Goal: Transaction & Acquisition: Purchase product/service

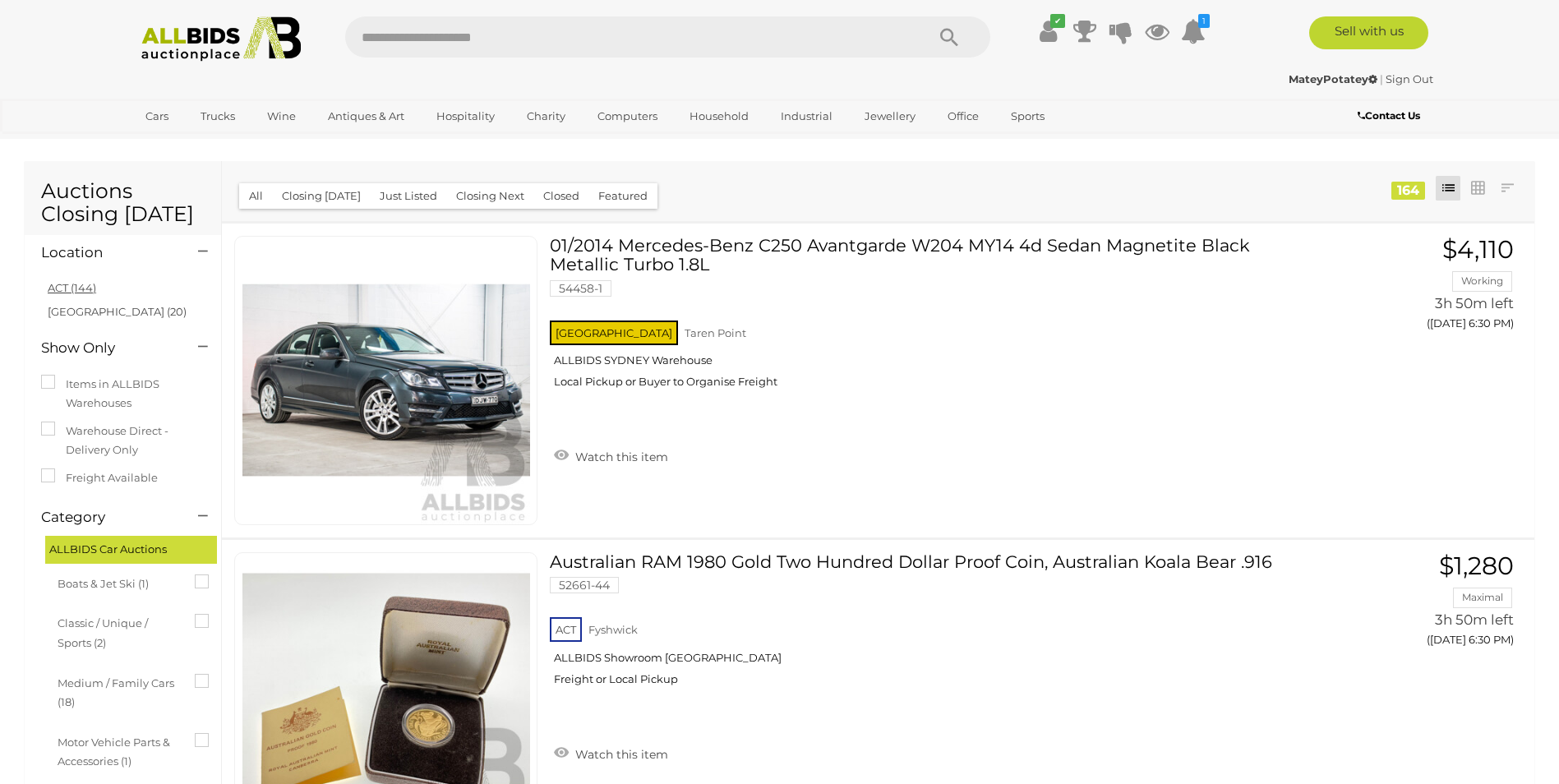
click at [64, 289] on link "ACT (144)" at bounding box center [71, 287] width 48 height 13
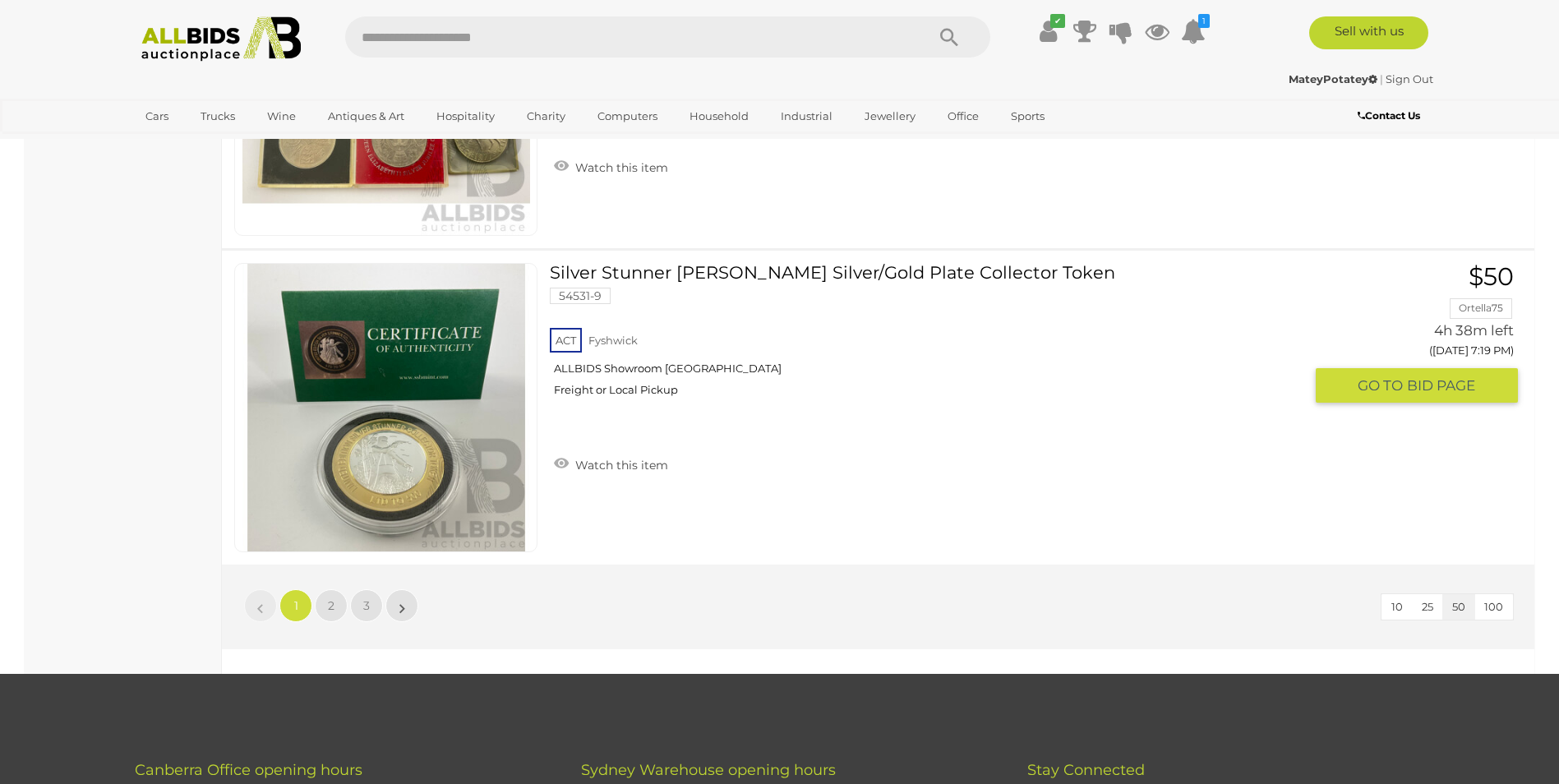
scroll to position [15448, 0]
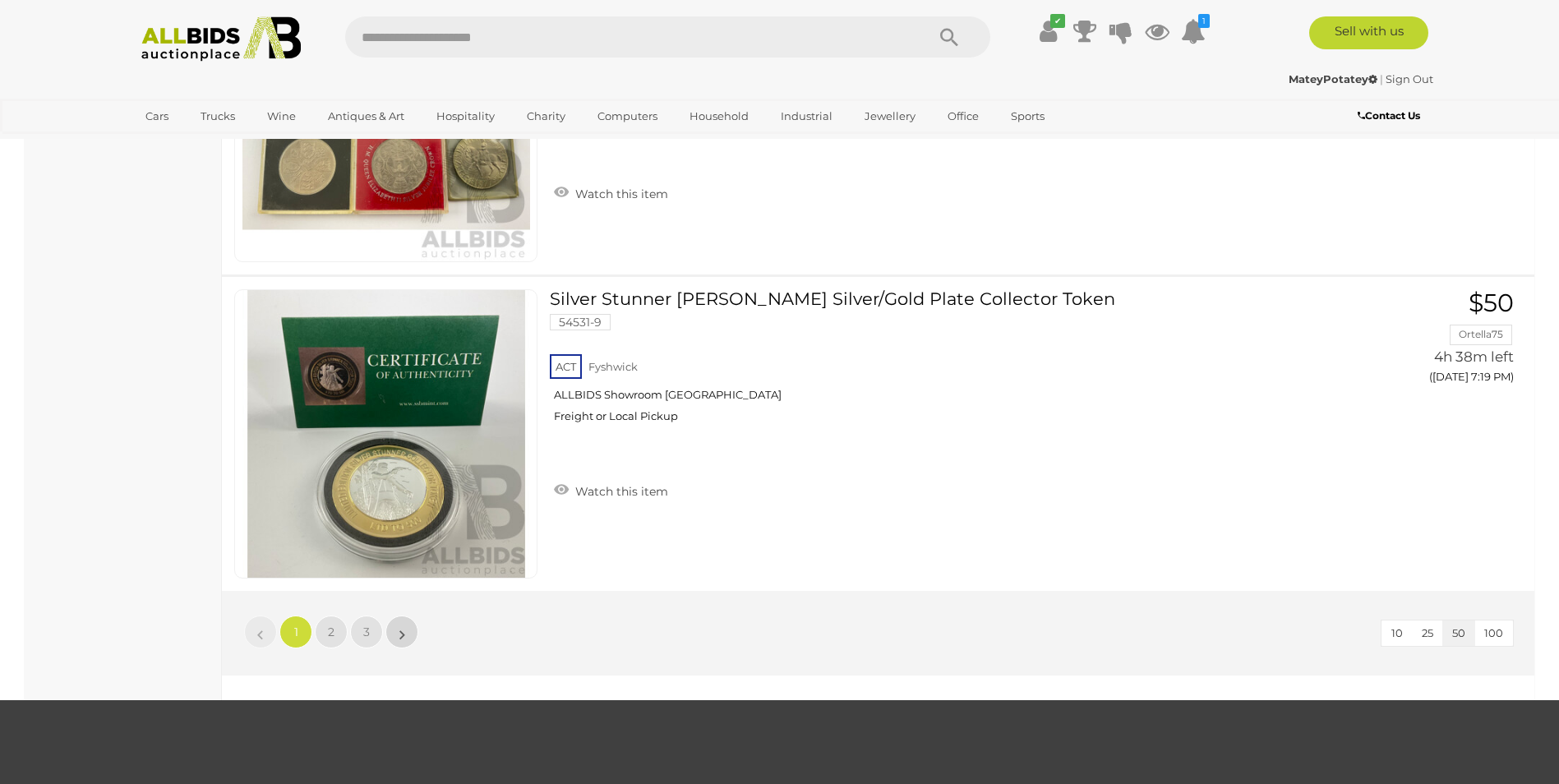
click at [409, 637] on link "»" at bounding box center [401, 631] width 32 height 32
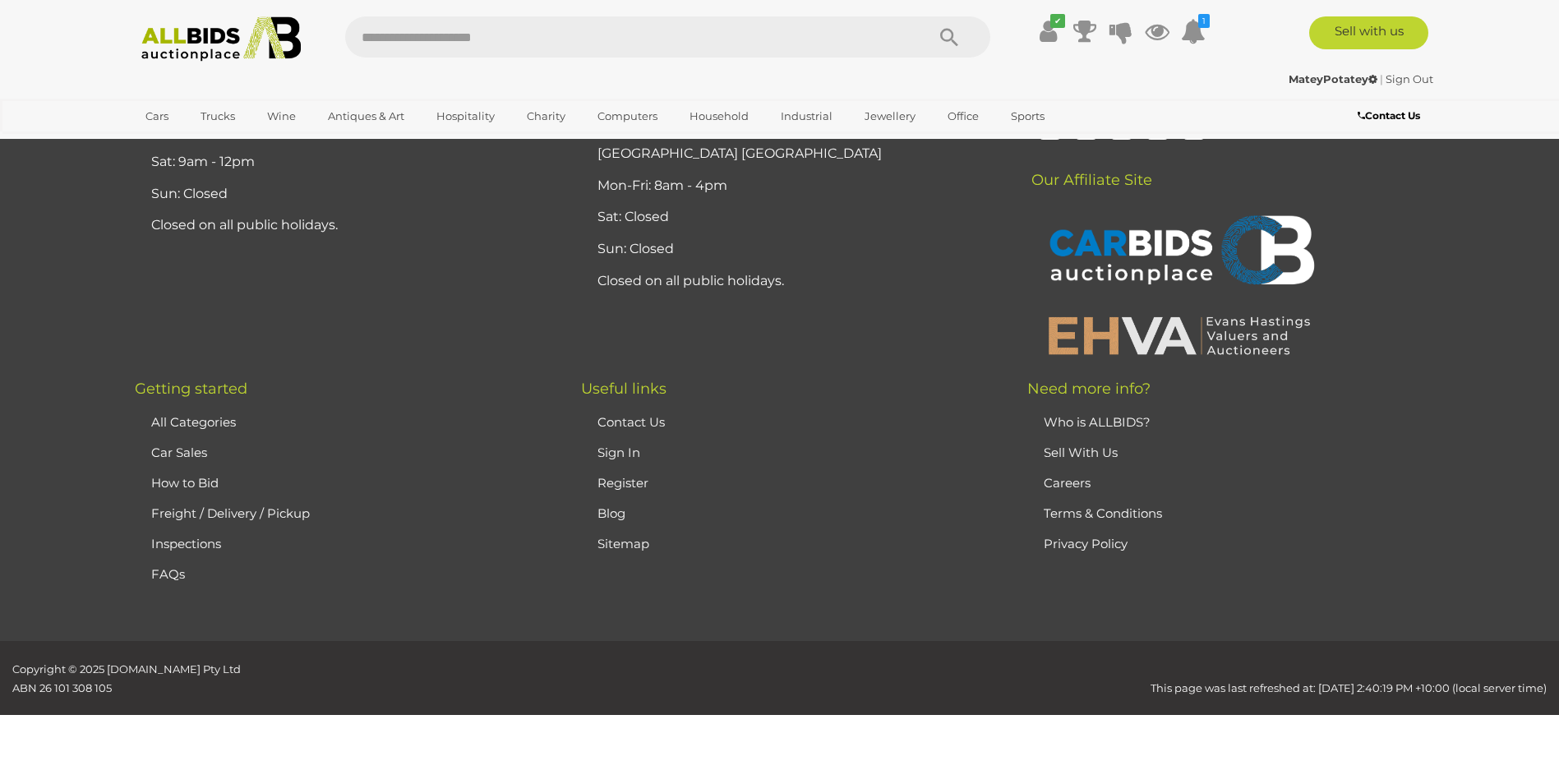
scroll to position [57, 0]
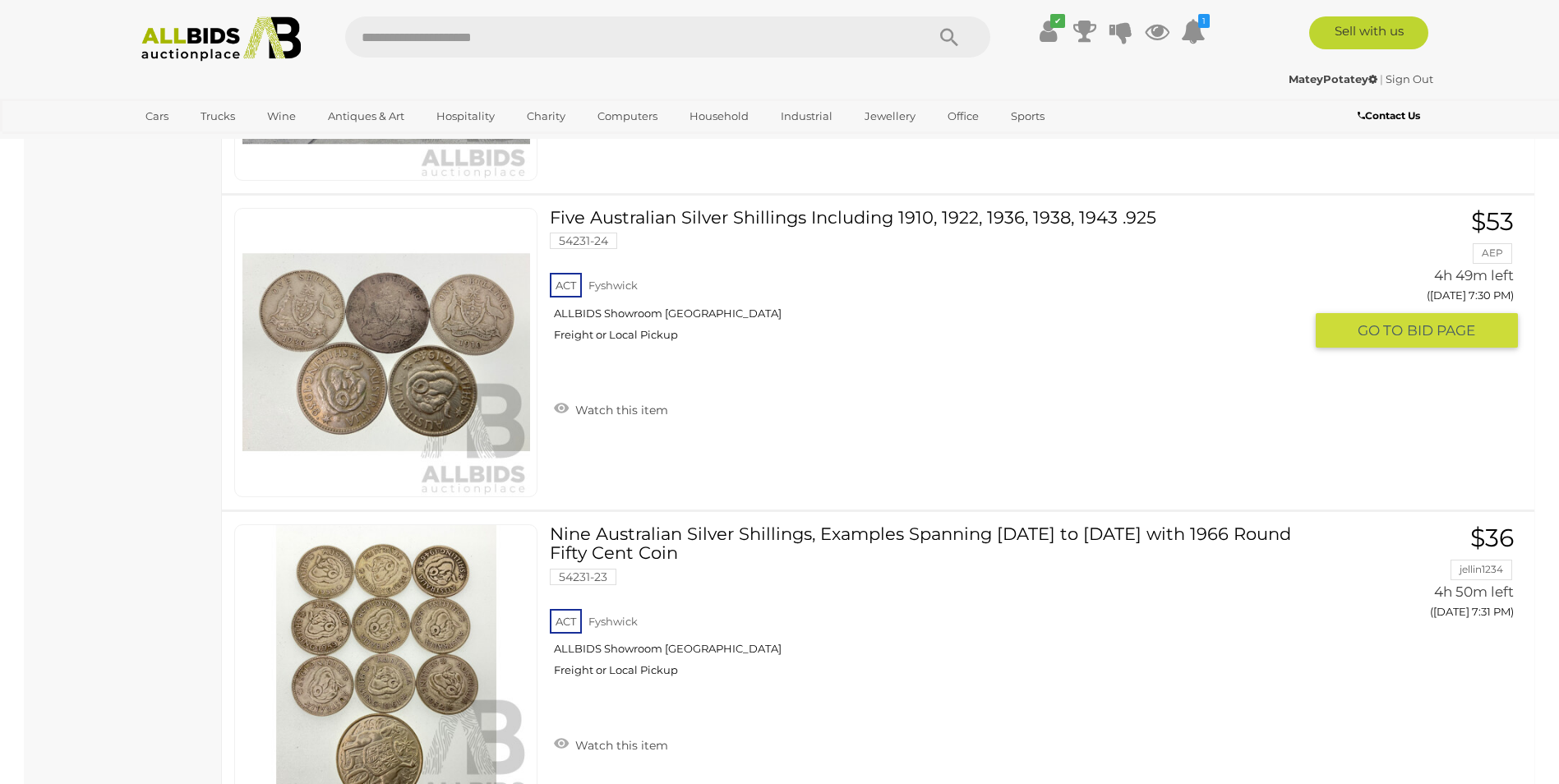
scroll to position [4166, 0]
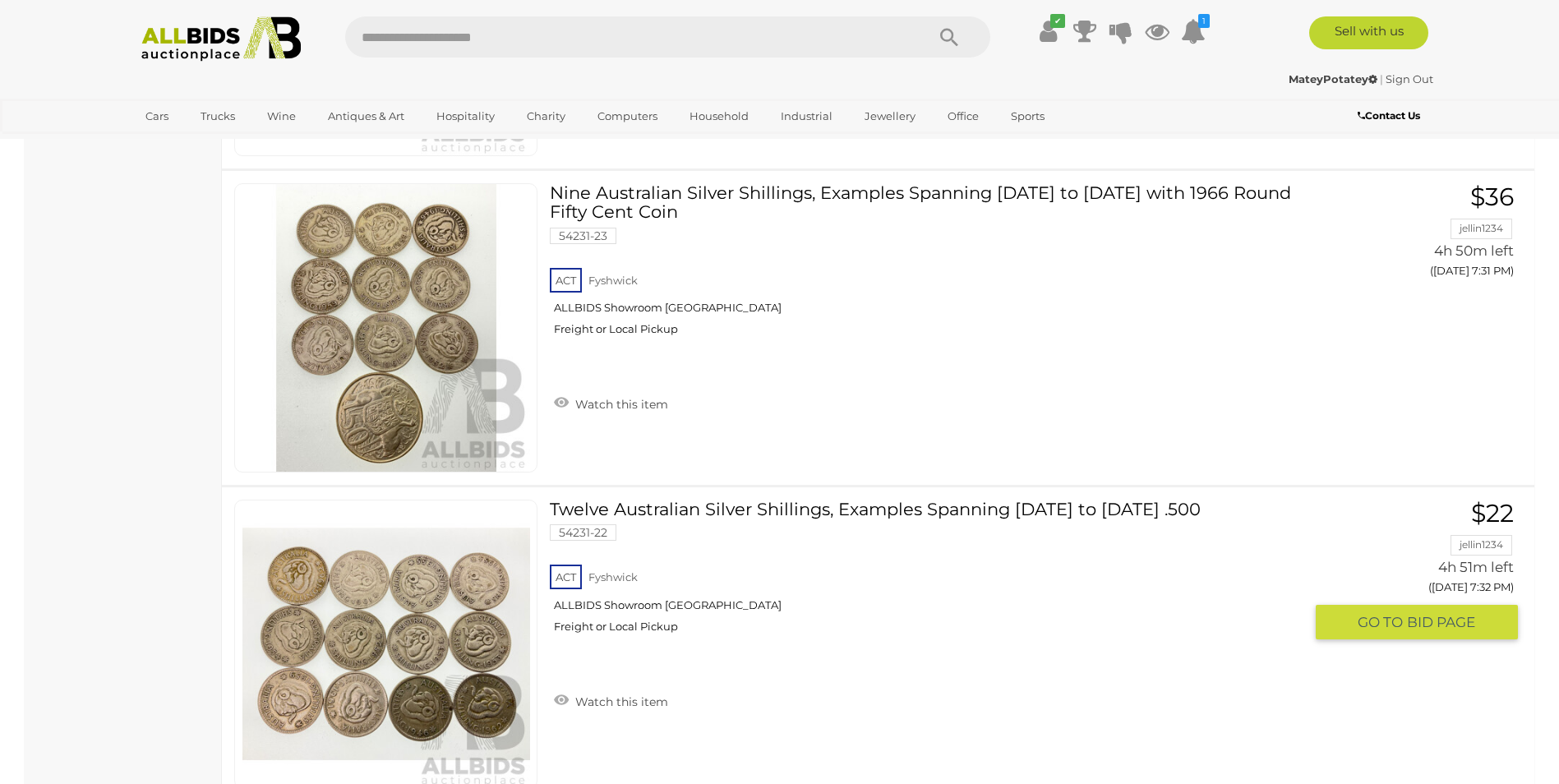
drag, startPoint x: 938, startPoint y: 581, endPoint x: 868, endPoint y: 619, distance: 79.6
click at [868, 619] on div "ACT [GEOGRAPHIC_DATA] ALLBIDS Showroom Fyshwick Freight or Local Pickup" at bounding box center [926, 603] width 754 height 85
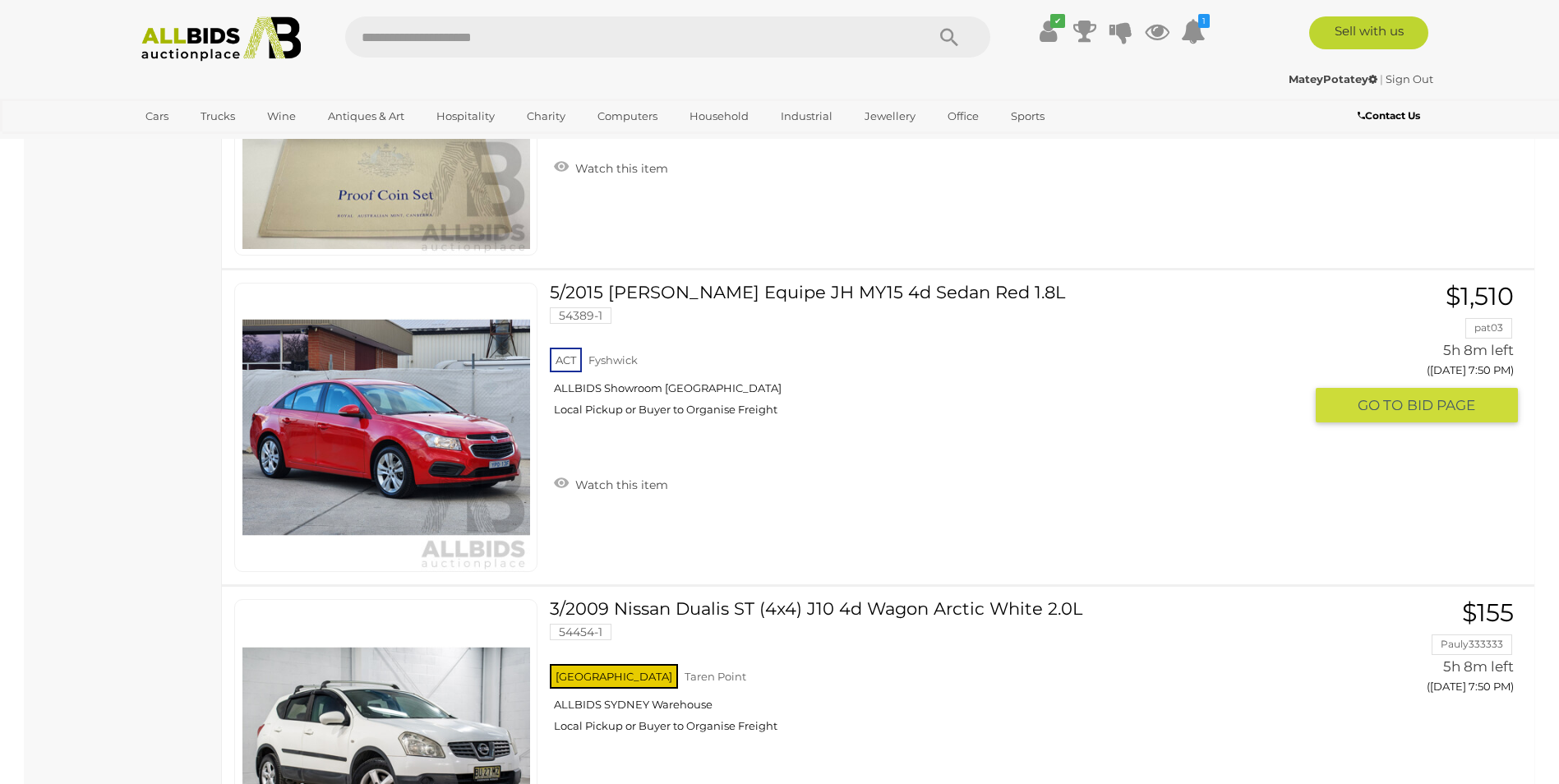
scroll to position [15713, 0]
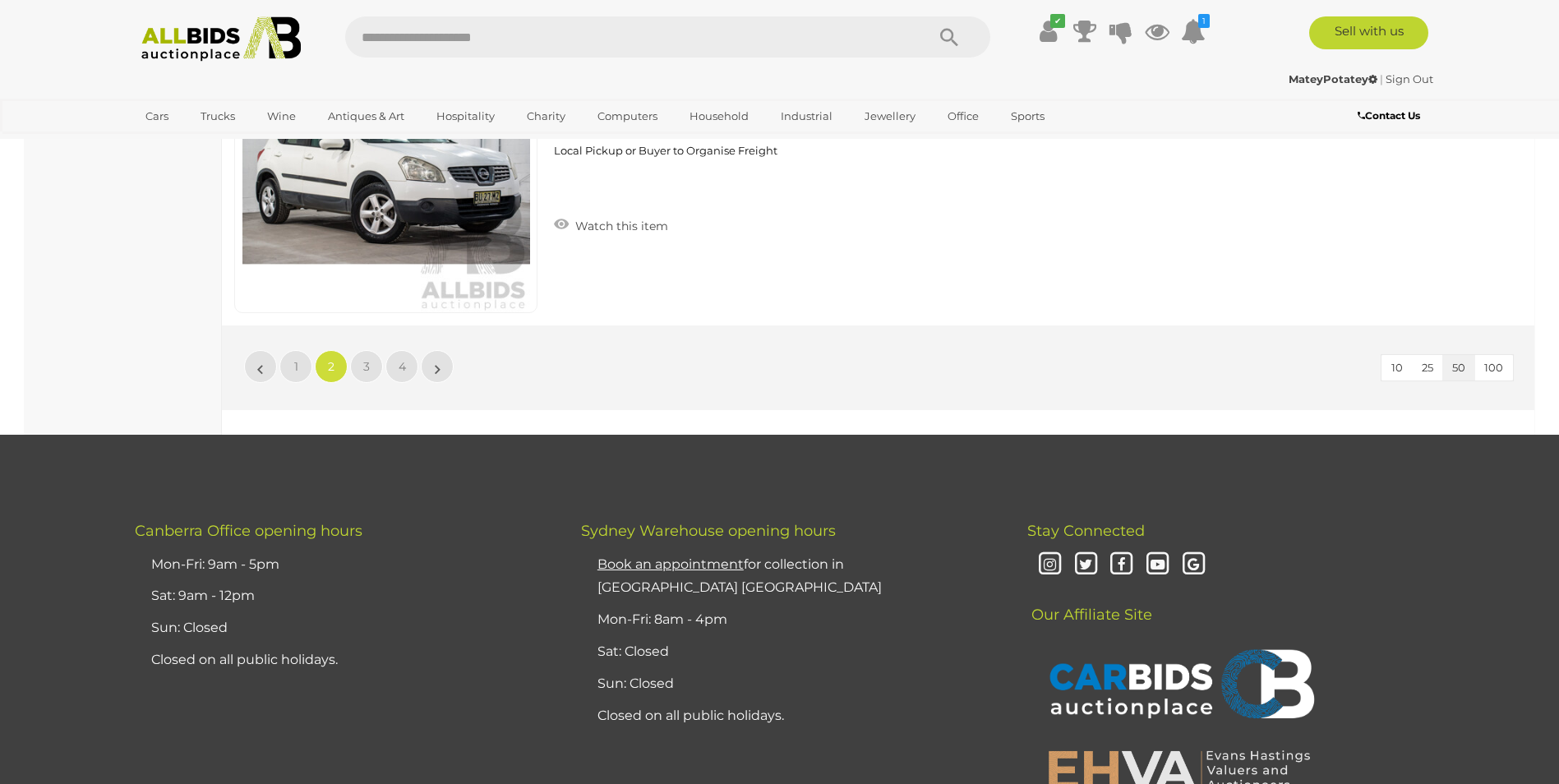
click at [437, 374] on li "»" at bounding box center [438, 366] width 32 height 32
click at [450, 360] on link "»" at bounding box center [437, 366] width 32 height 32
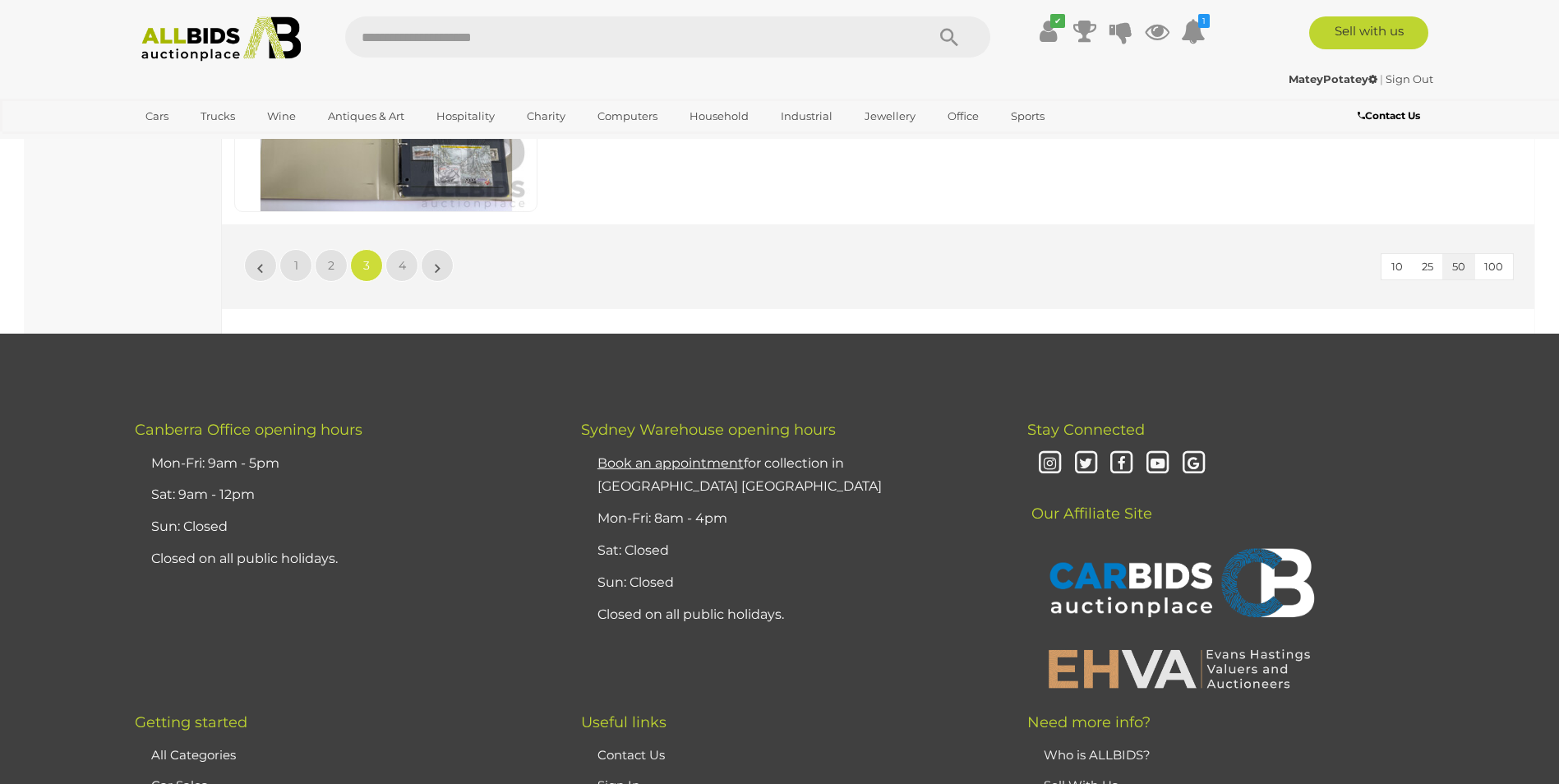
scroll to position [15751, 0]
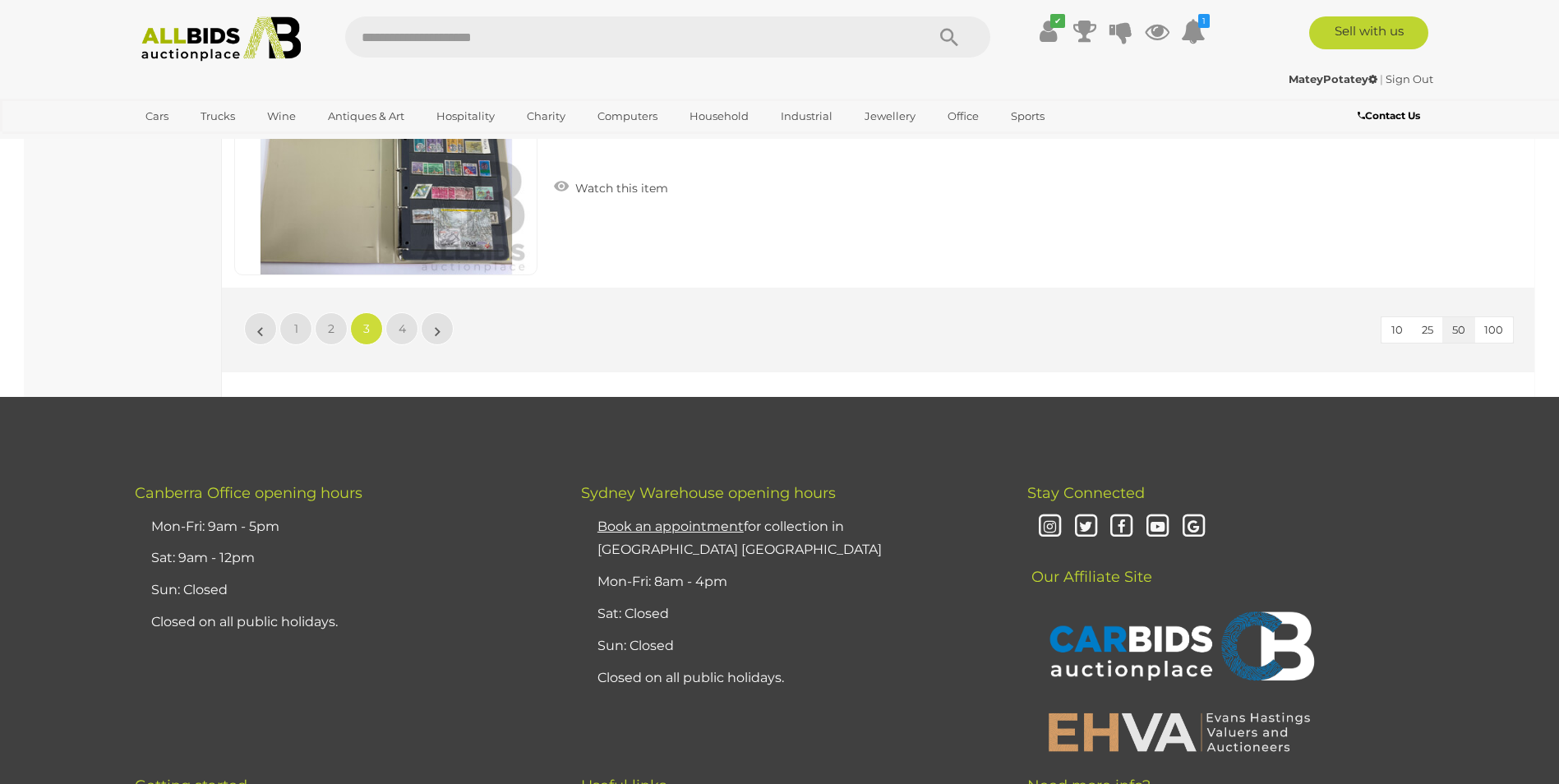
click at [439, 330] on li "»" at bounding box center [438, 328] width 32 height 32
click at [444, 317] on link "»" at bounding box center [437, 328] width 32 height 32
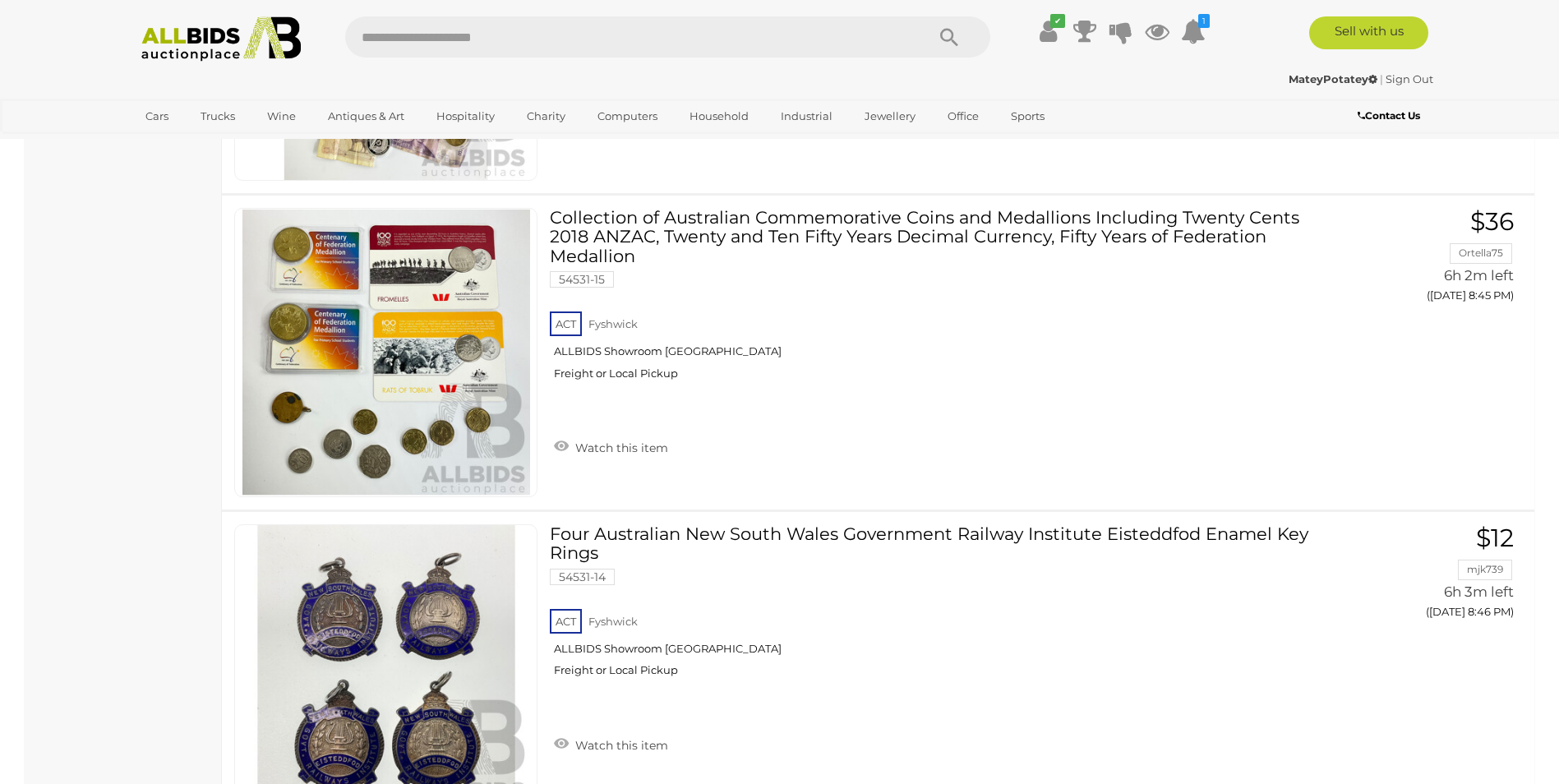
scroll to position [4166, 0]
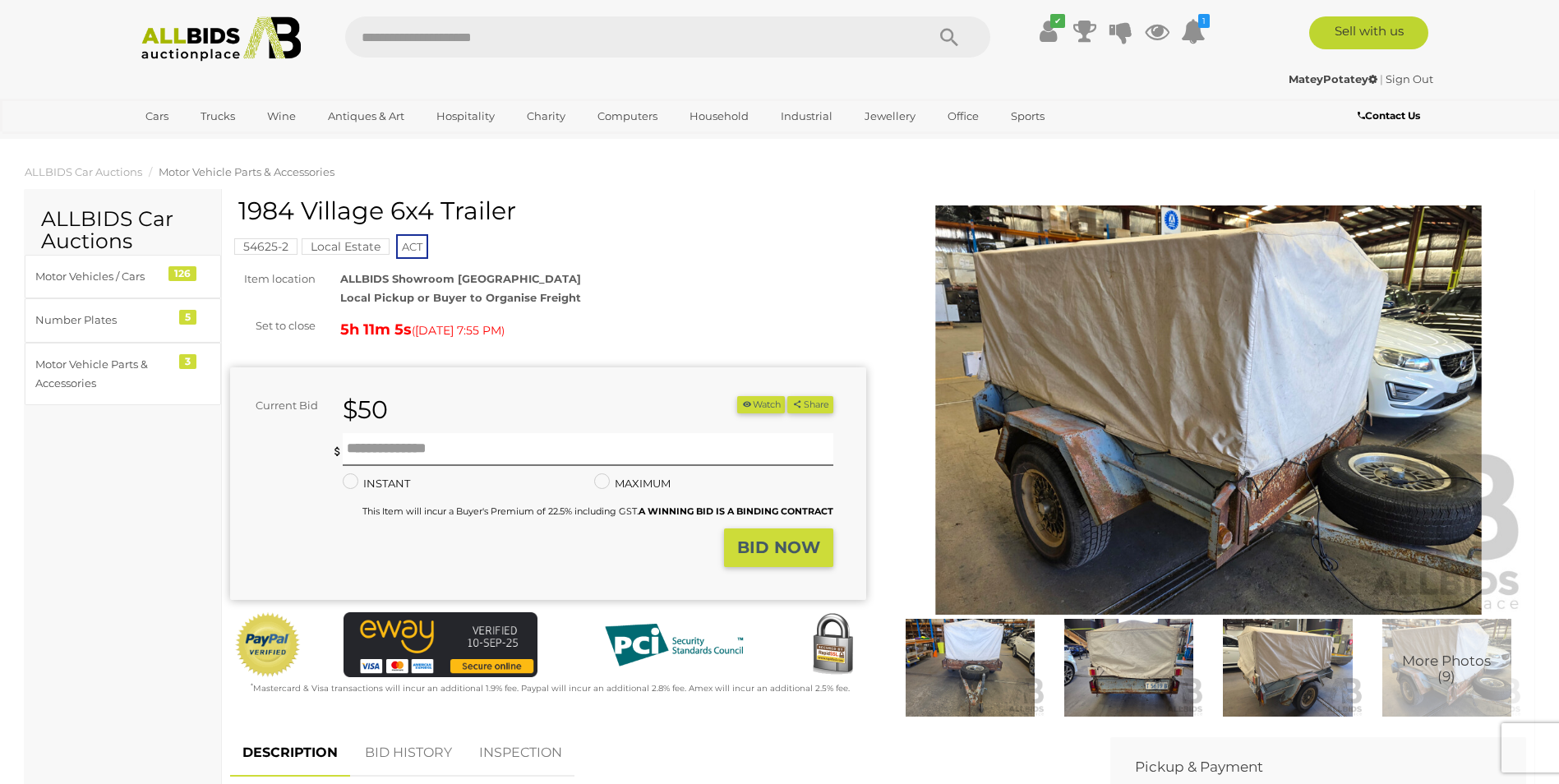
click at [1436, 666] on span "More Photos (9)" at bounding box center [1446, 669] width 89 height 31
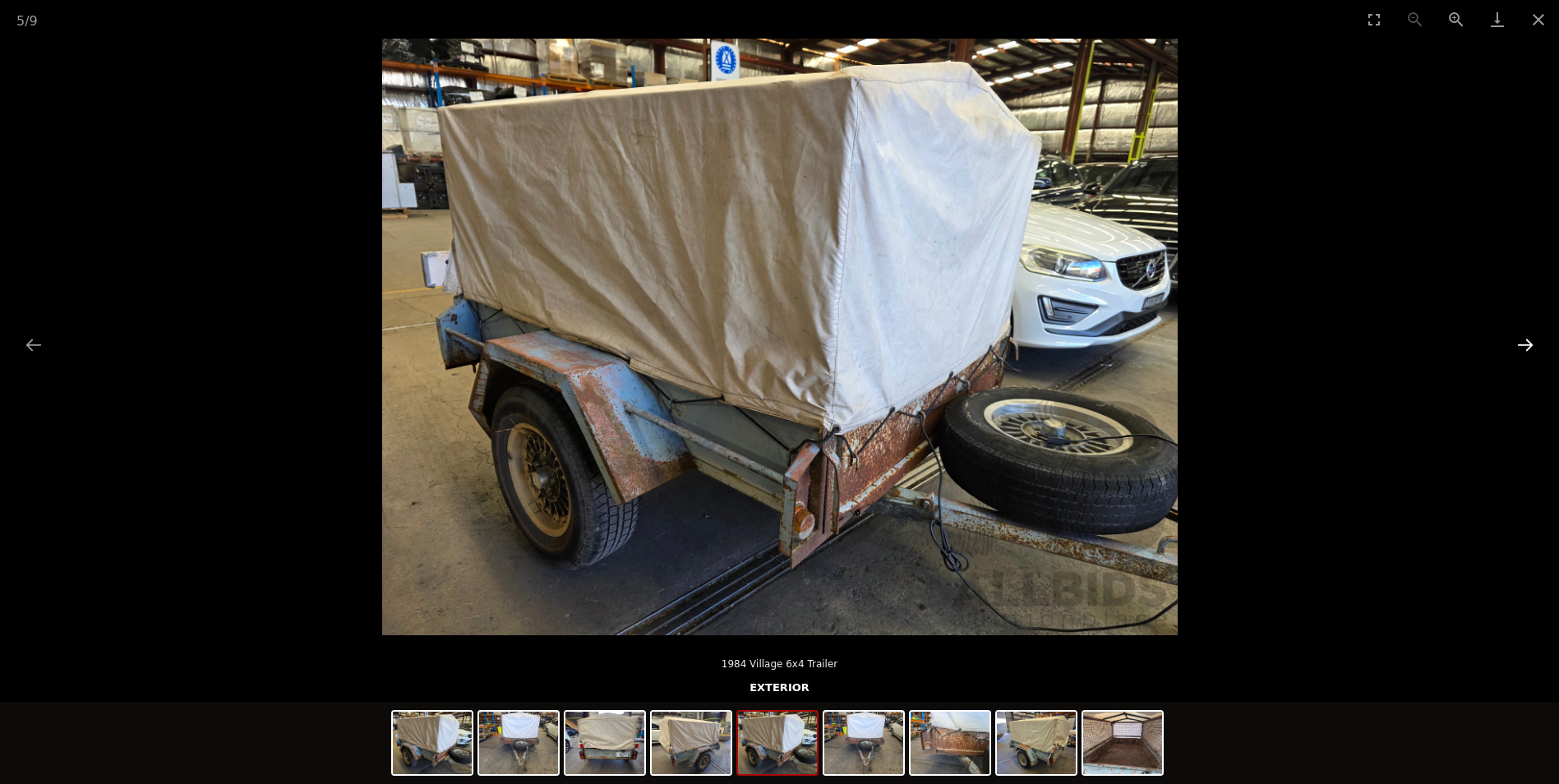
click at [1527, 344] on button "Next slide" at bounding box center [1525, 345] width 34 height 32
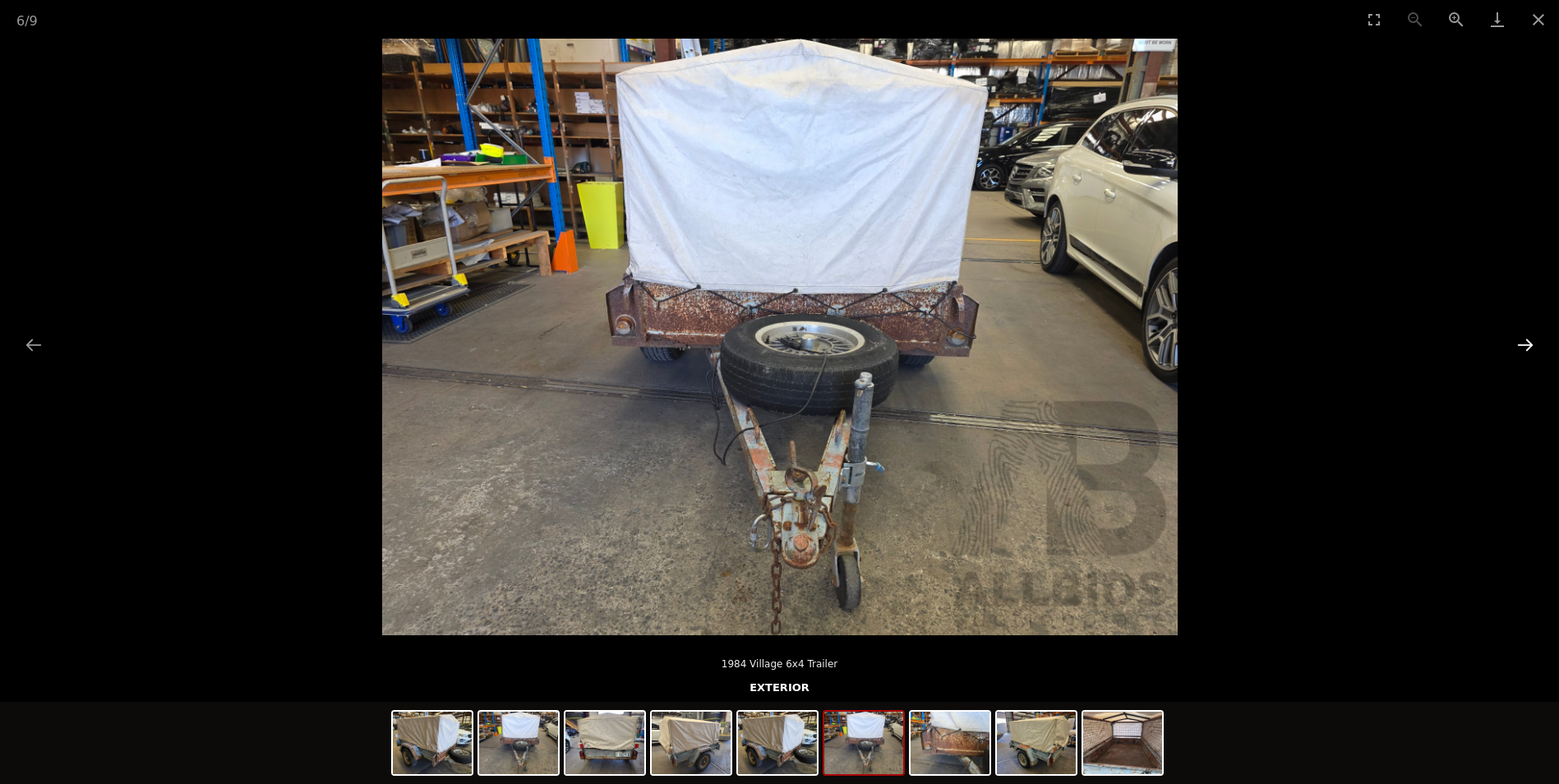
click at [1527, 344] on button "Next slide" at bounding box center [1525, 345] width 34 height 32
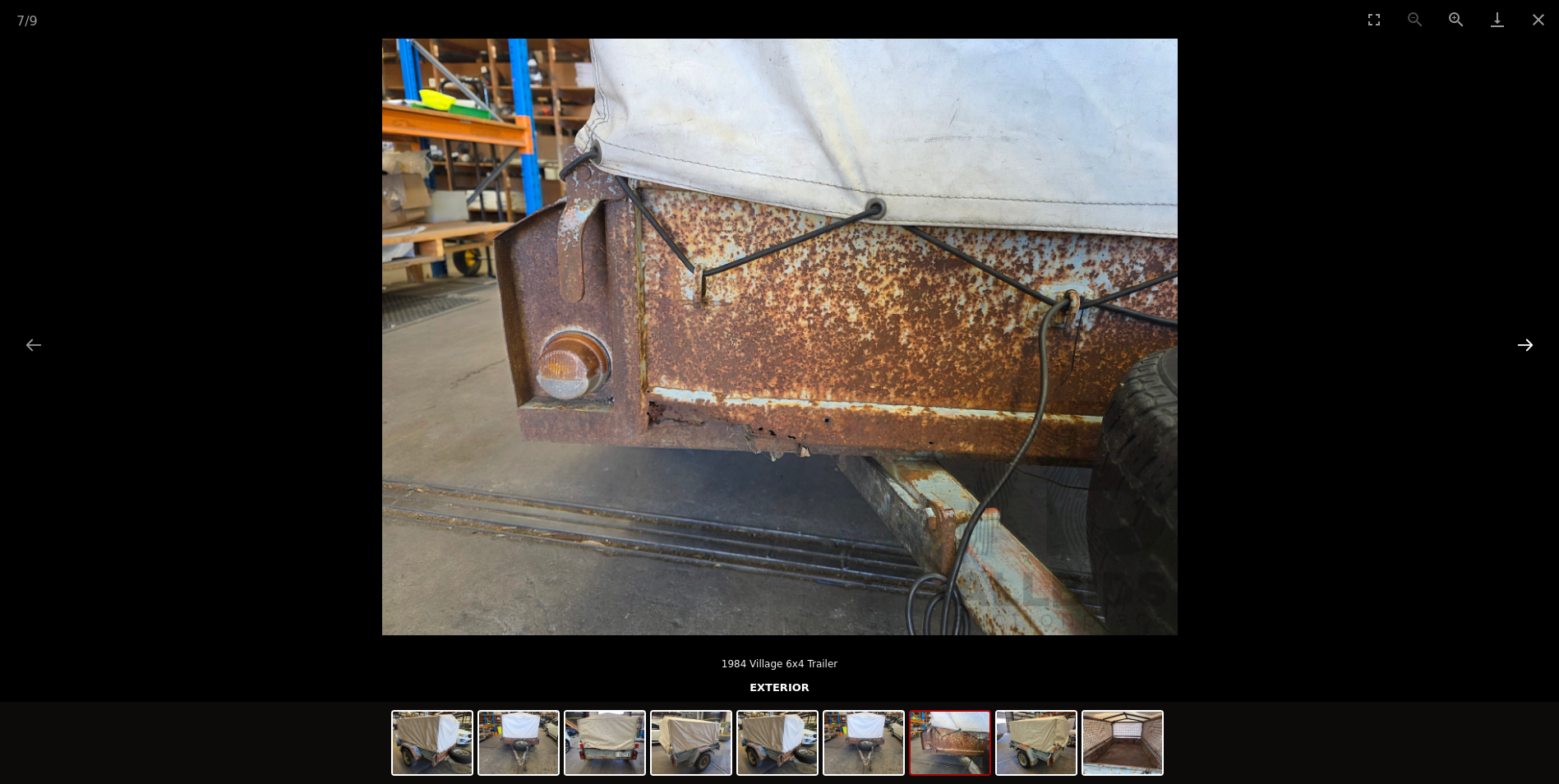
click at [1531, 332] on button "Next slide" at bounding box center [1525, 345] width 34 height 32
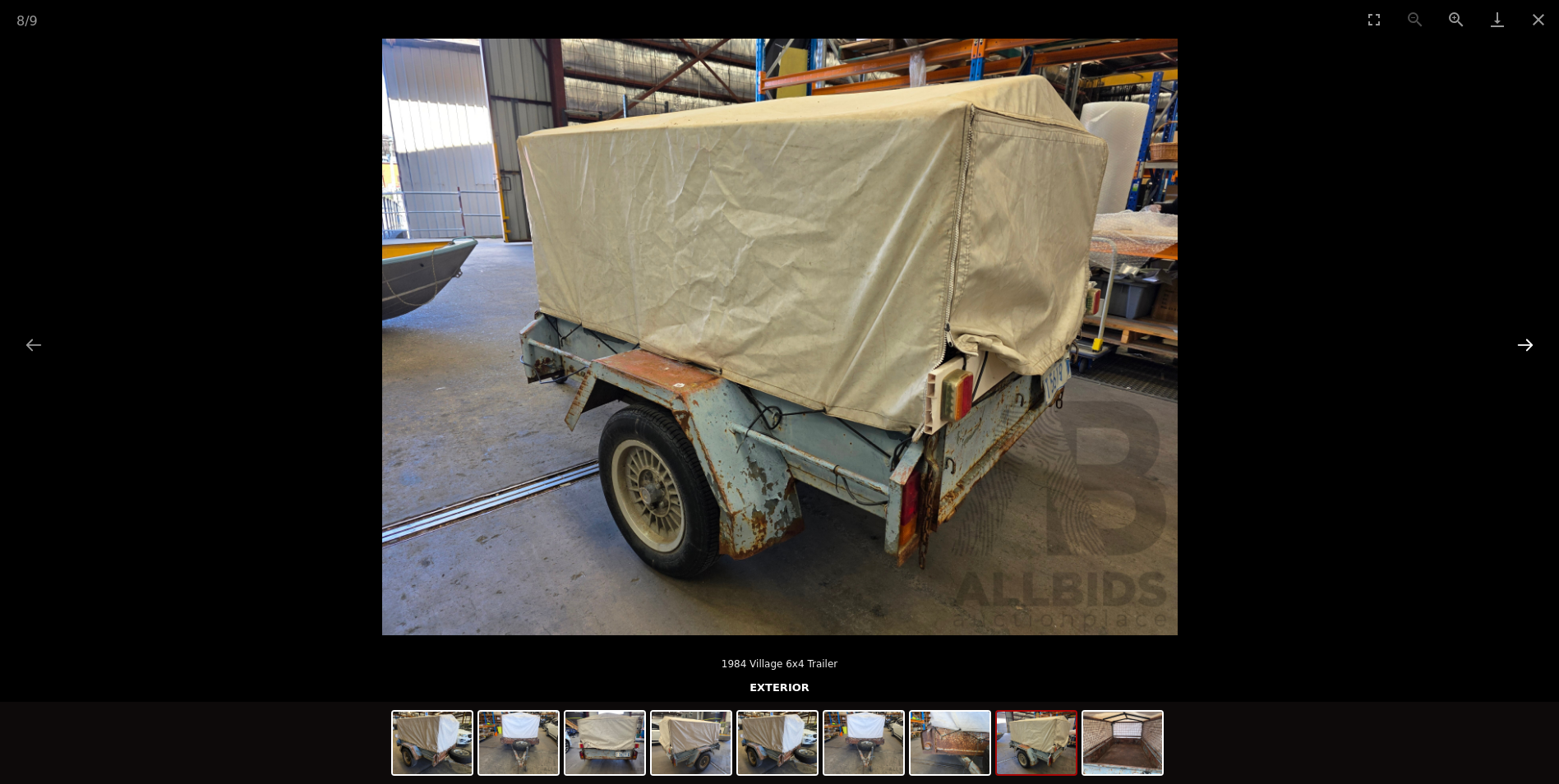
click at [1531, 332] on button "Next slide" at bounding box center [1525, 345] width 34 height 32
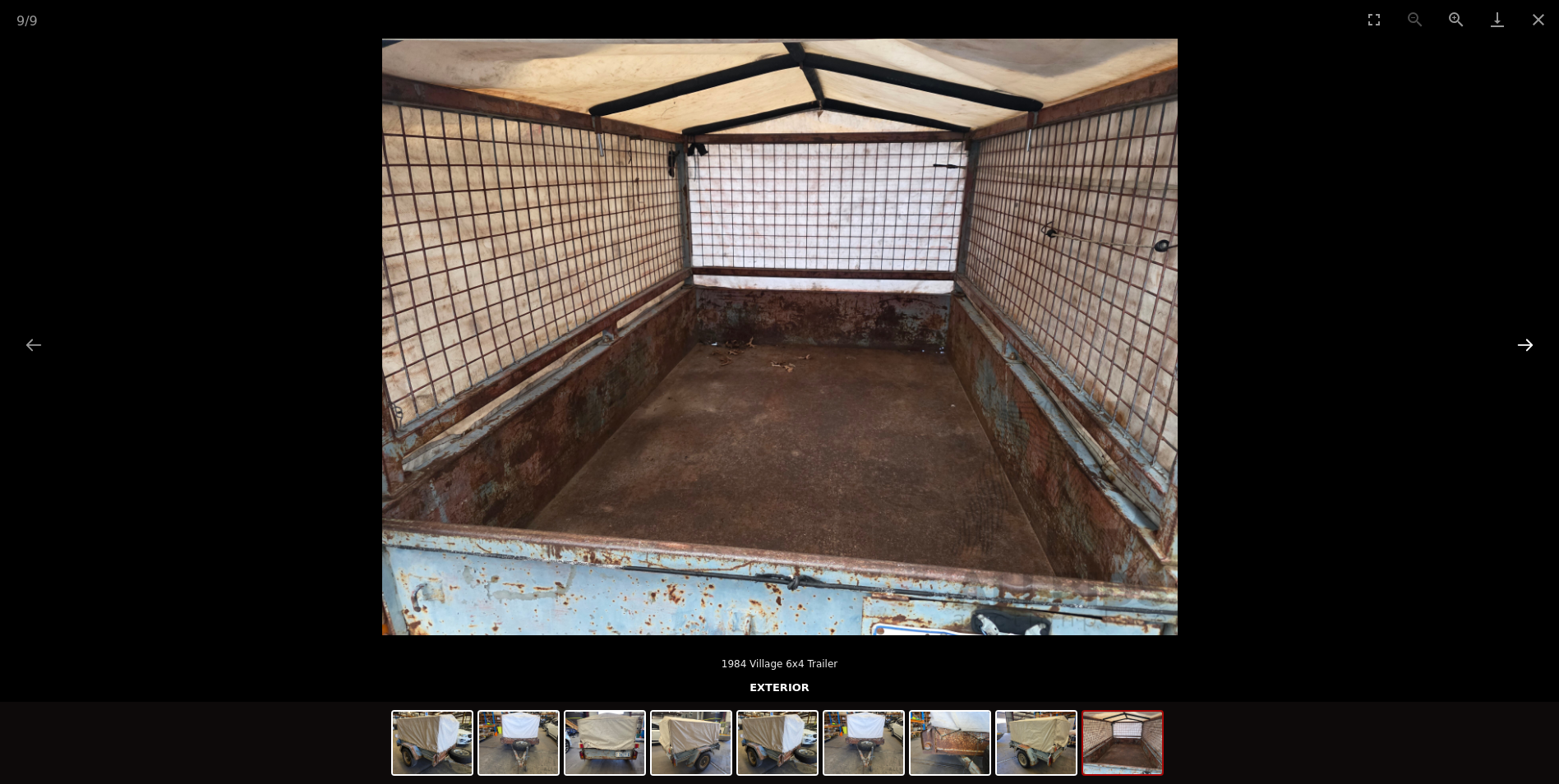
click at [1531, 332] on button "Next slide" at bounding box center [1525, 345] width 34 height 32
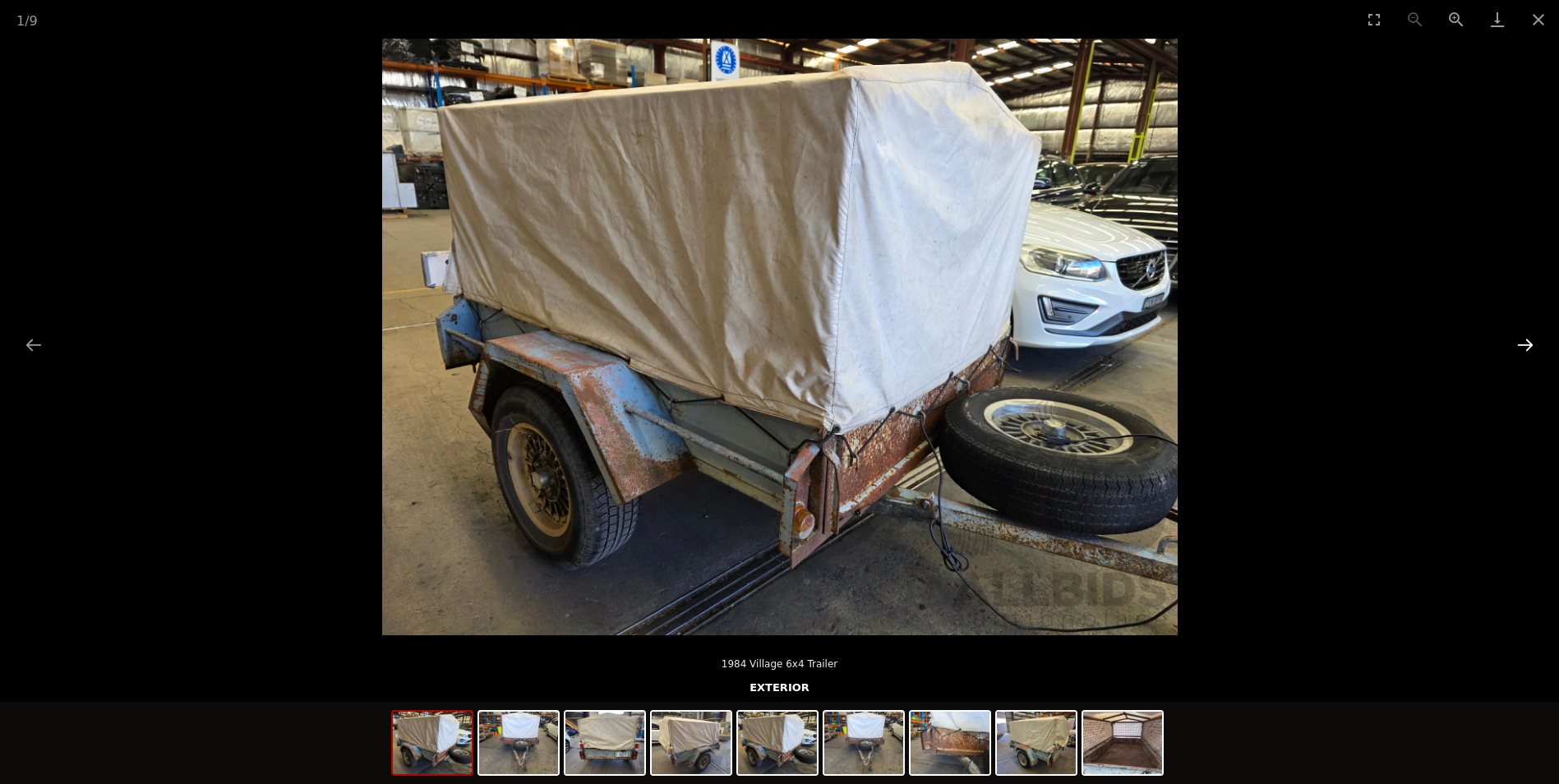
click at [1531, 332] on button "Next slide" at bounding box center [1525, 345] width 34 height 32
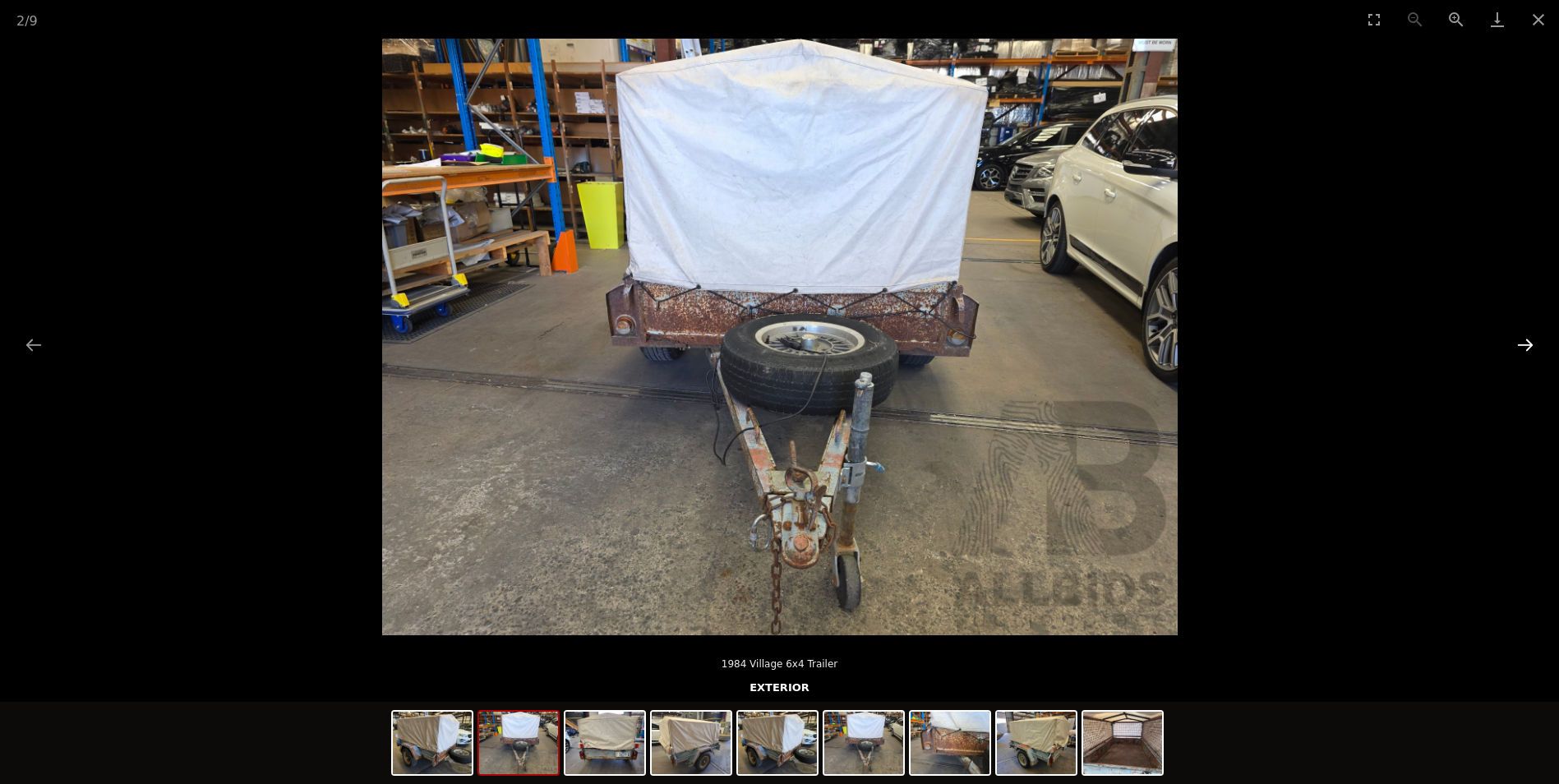
click at [1531, 332] on button "Next slide" at bounding box center [1525, 345] width 34 height 32
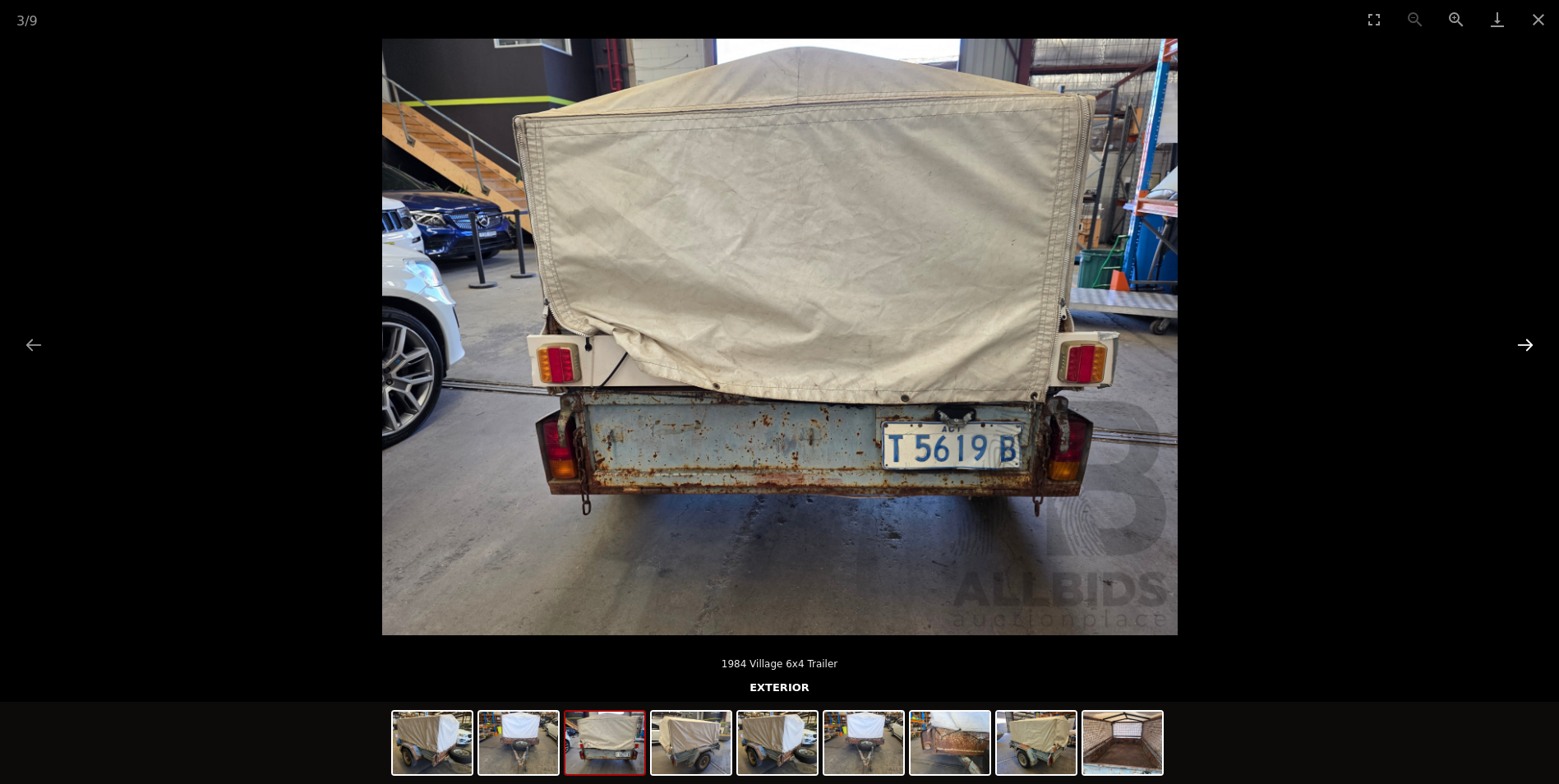
click at [1531, 332] on button "Next slide" at bounding box center [1525, 345] width 34 height 32
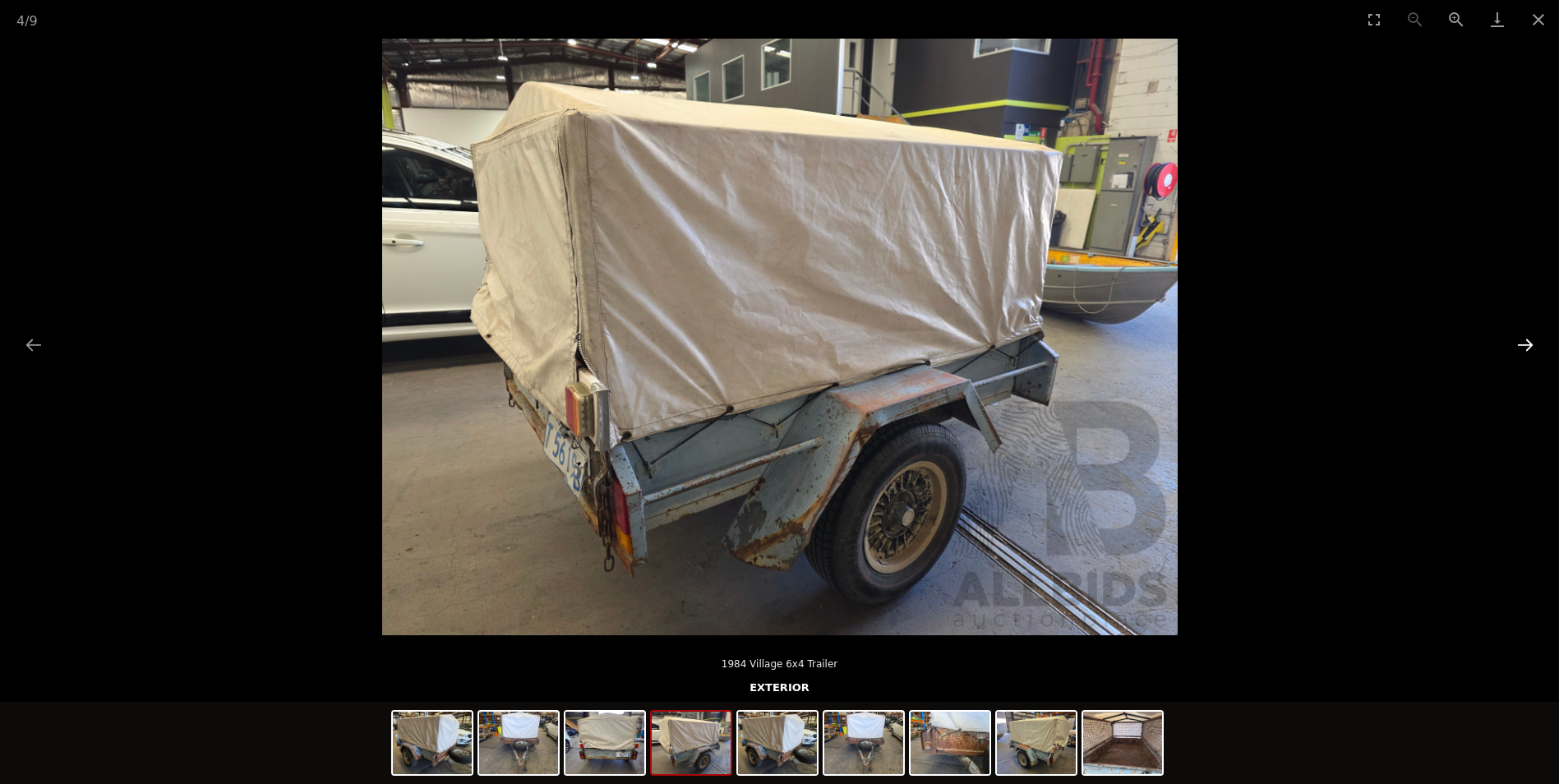
click at [1531, 332] on button "Next slide" at bounding box center [1525, 345] width 34 height 32
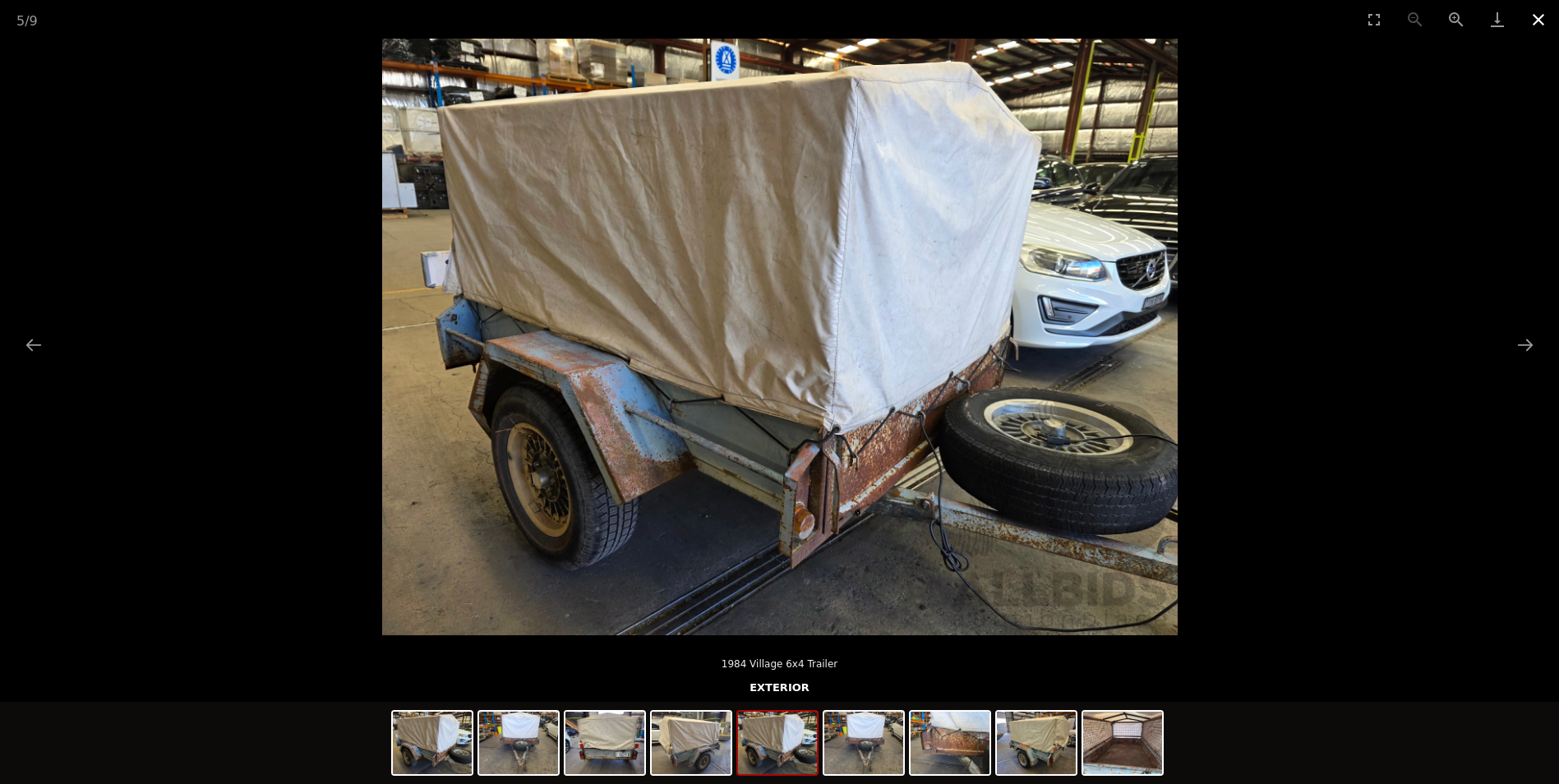
click at [1541, 18] on button "Close gallery" at bounding box center [1539, 19] width 41 height 39
